Goal: Transaction & Acquisition: Purchase product/service

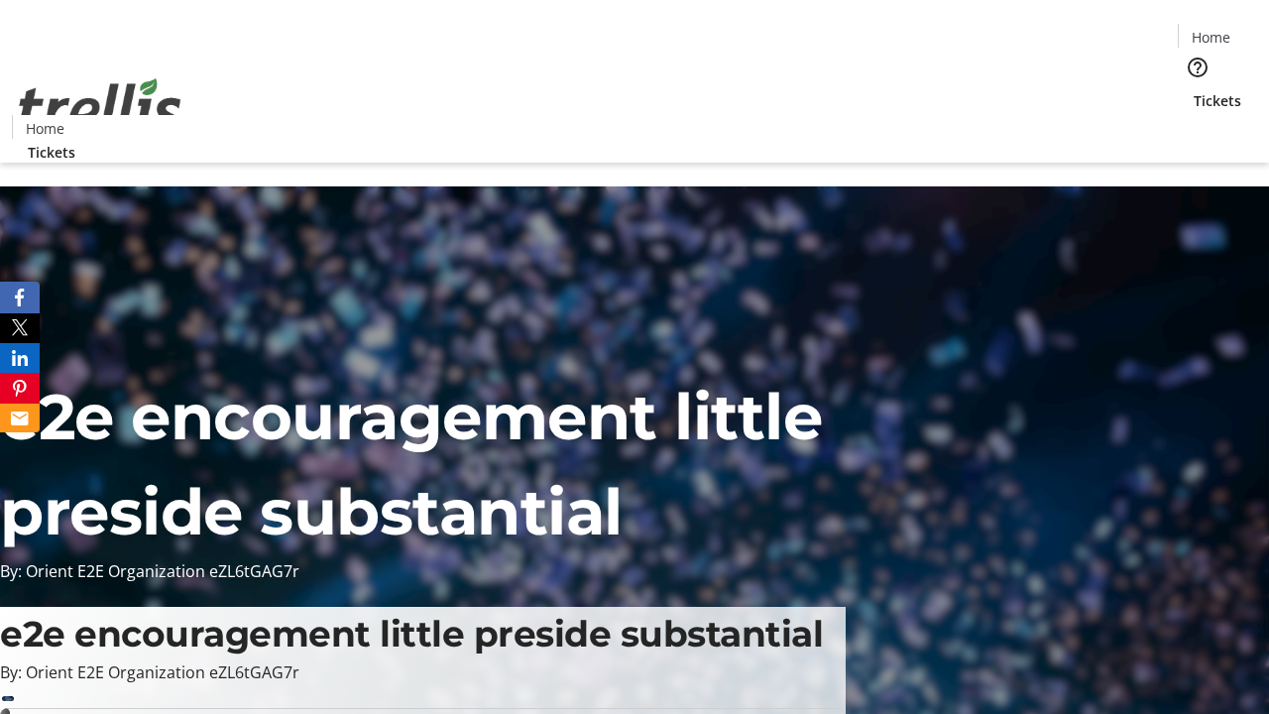
click at [1194, 90] on span "Tickets" at bounding box center [1218, 100] width 48 height 21
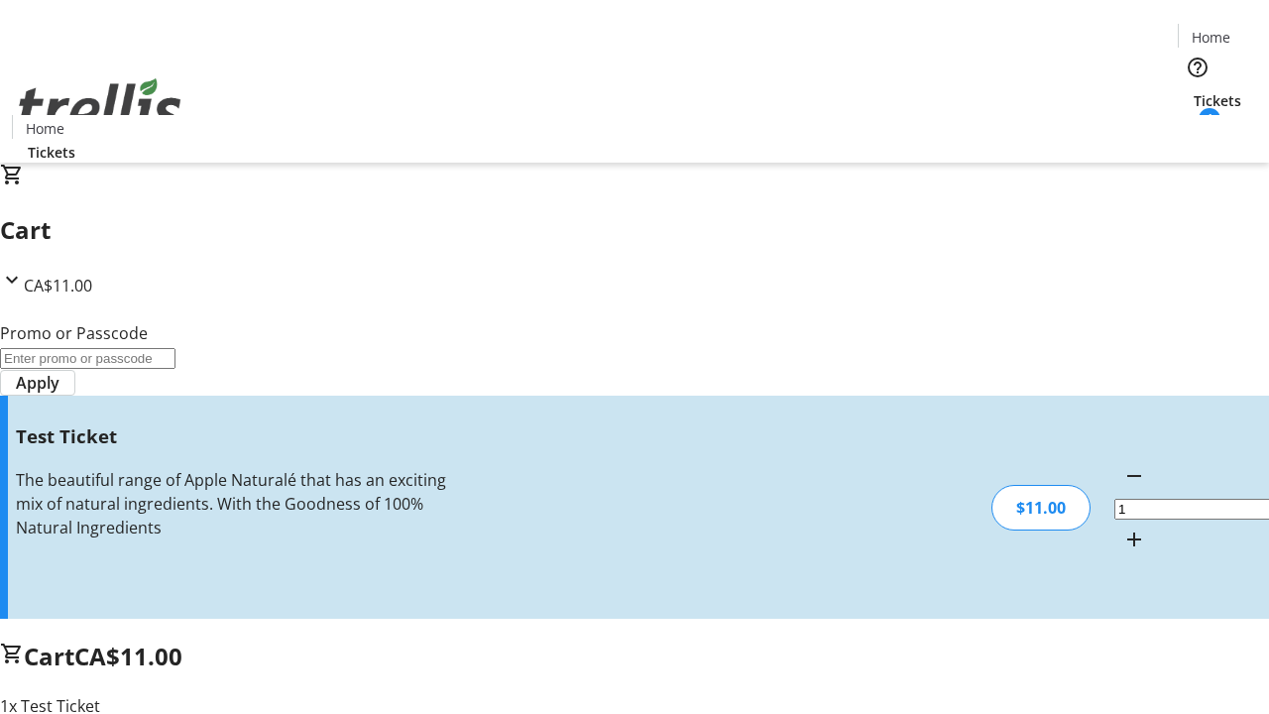
type input "UNLOCK"
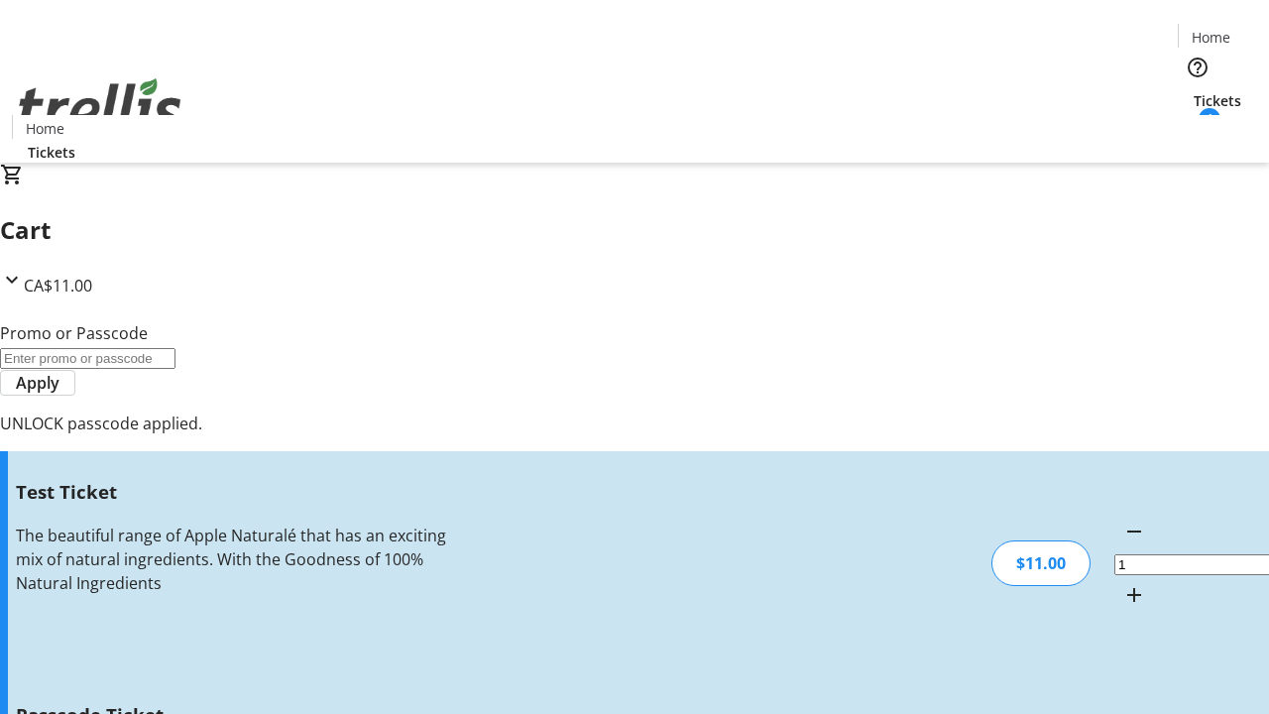
type input "5"
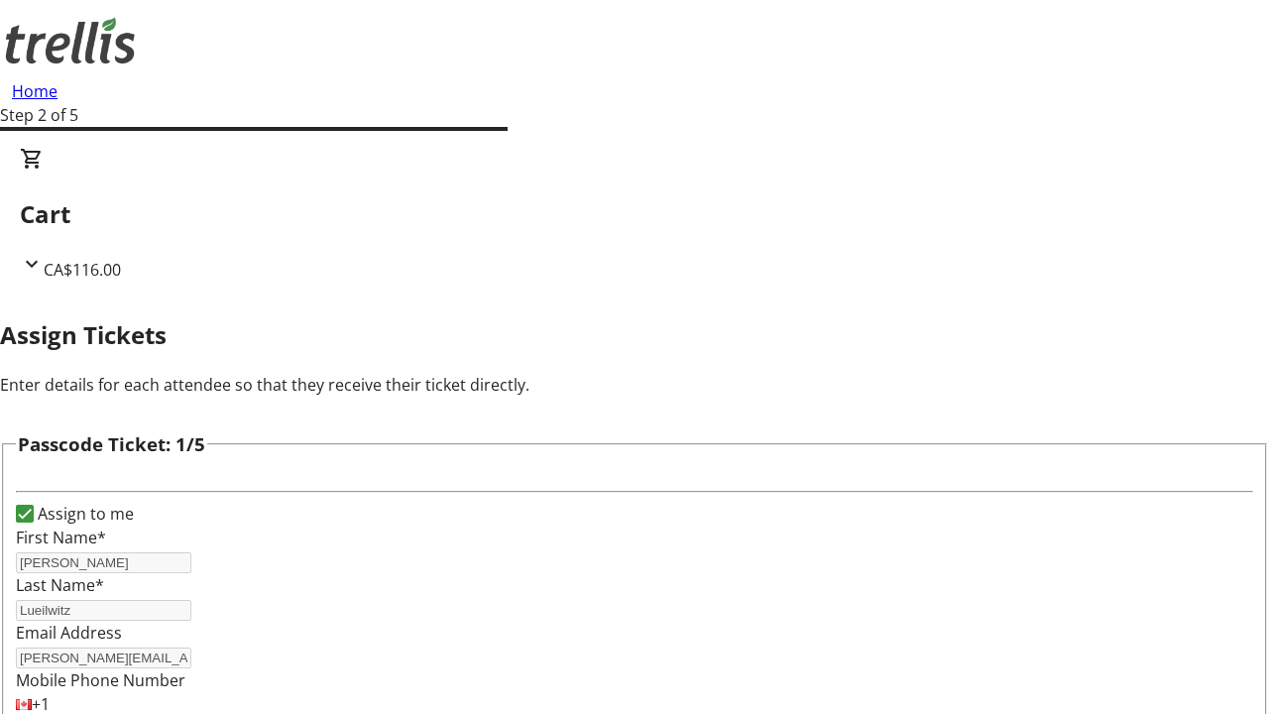
type input "[PERSON_NAME]"
type input "Feest"
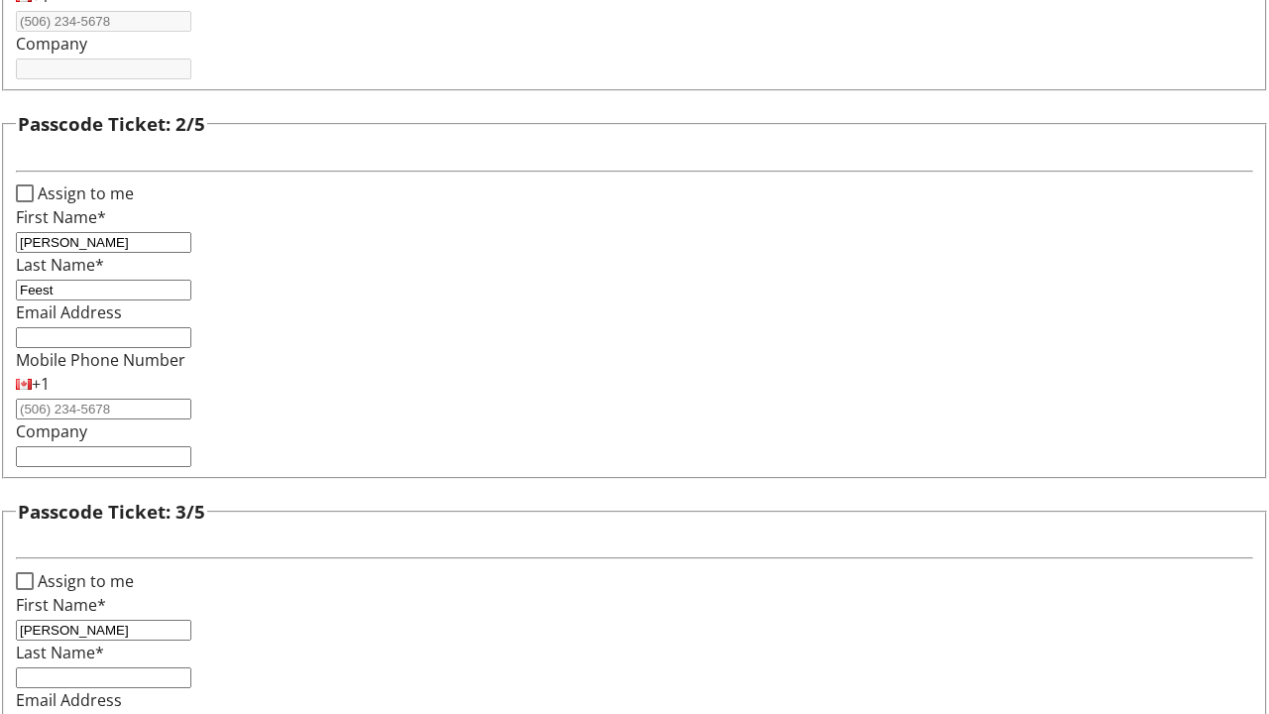
type input "[PERSON_NAME]"
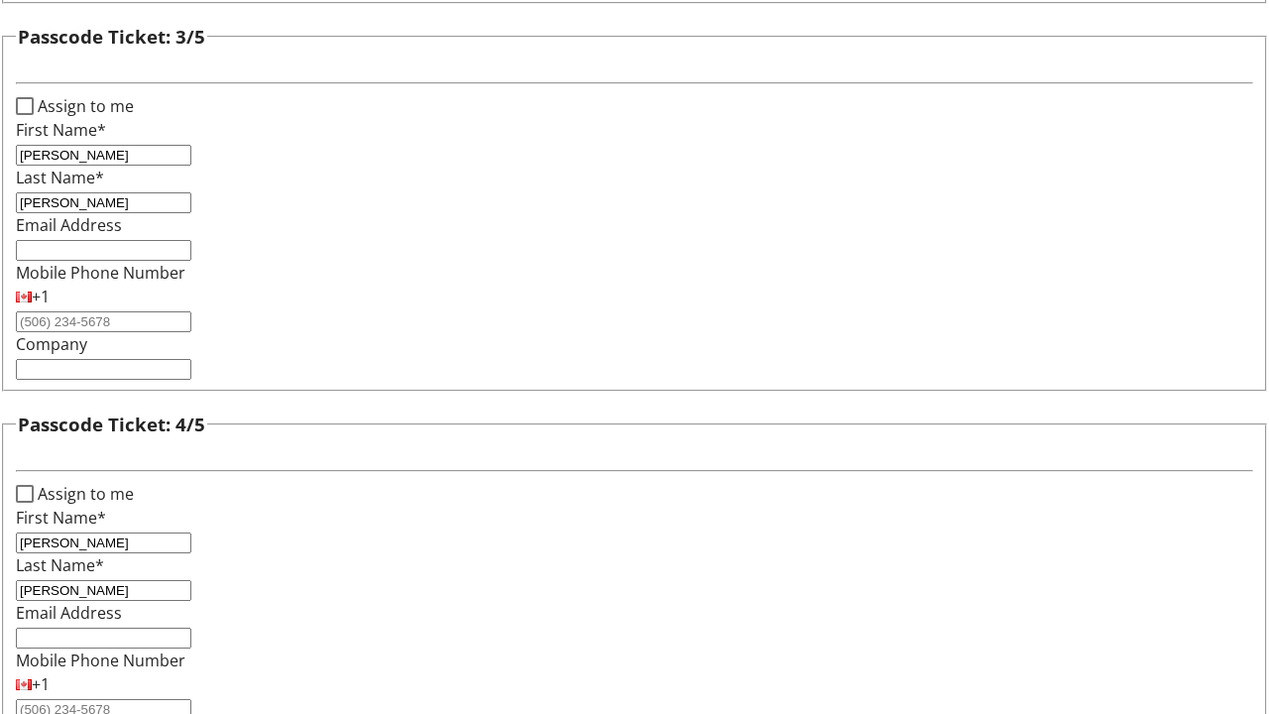
type input "[PERSON_NAME]"
checkbox input "true"
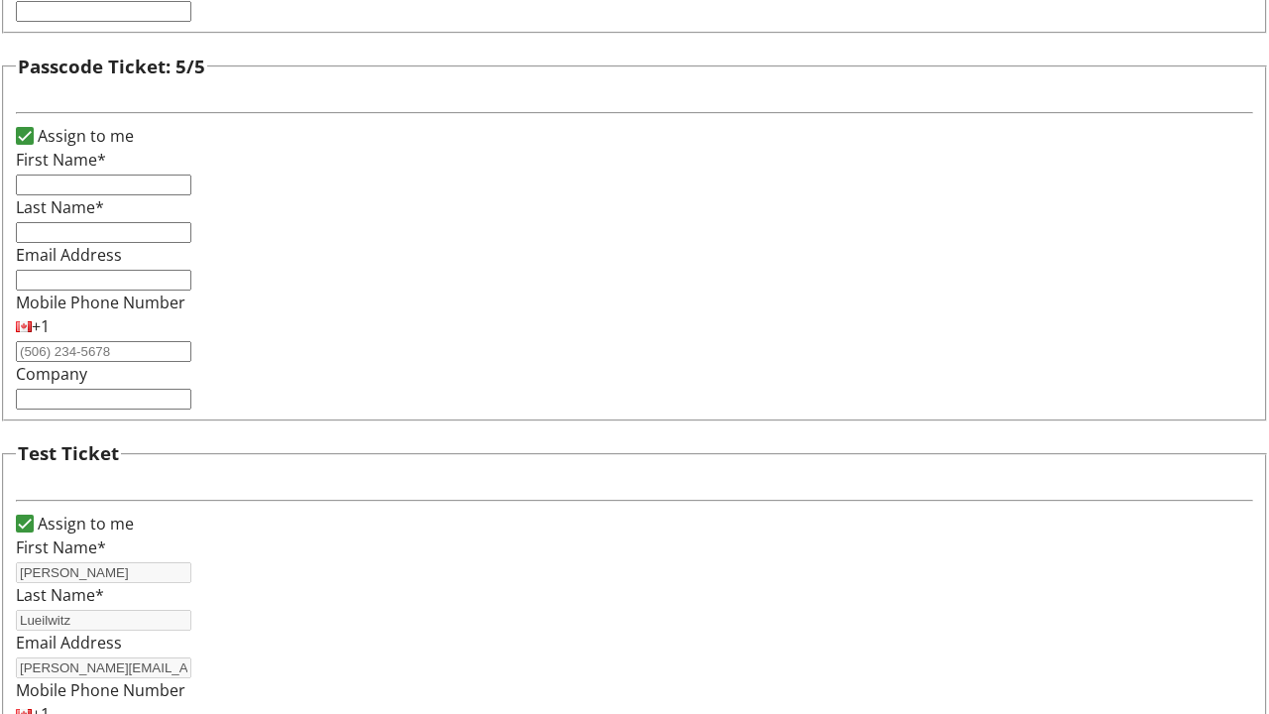
type input "[PERSON_NAME]"
type input "Lueilwitz"
type input "[PERSON_NAME][EMAIL_ADDRESS][DOMAIN_NAME]"
